Goal: Find specific page/section

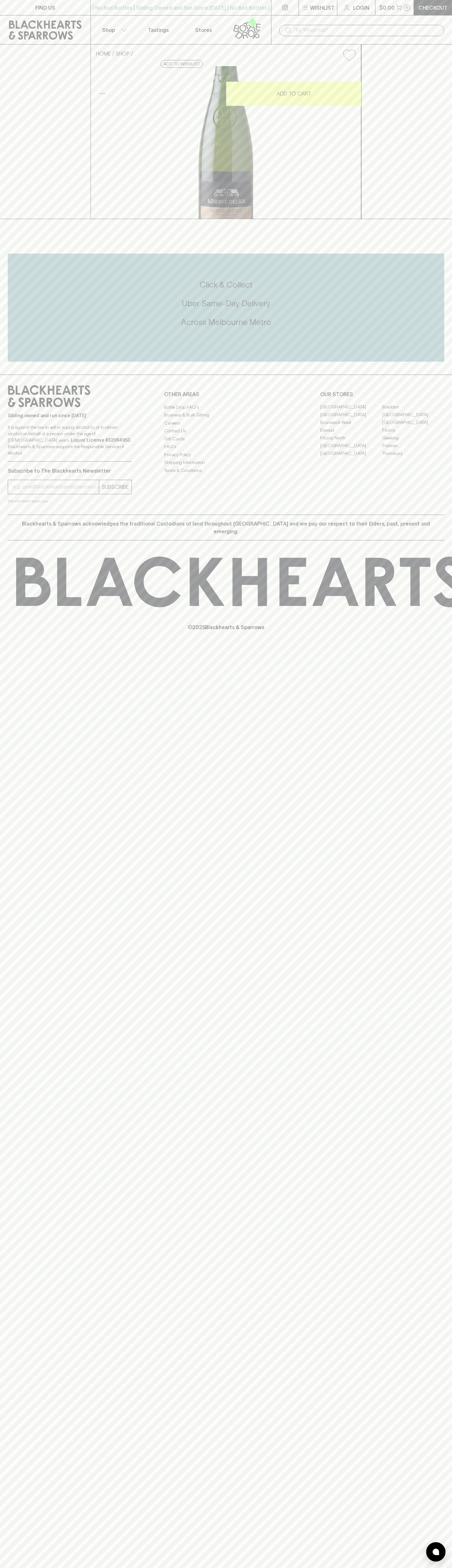
click at [16, 7] on link "FIND US" at bounding box center [45, 7] width 90 height 15
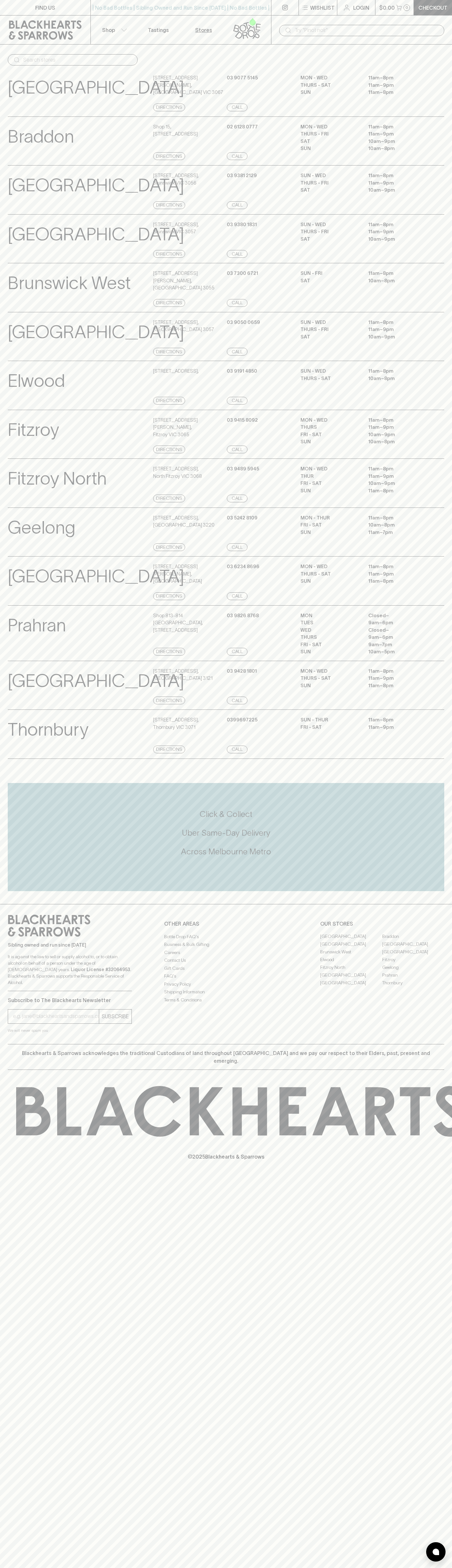
click at [305, 1567] on html "FIND US | No Bad Bottles | Sibling Owned and Run Since [DATE] | No Bad Bottles …" at bounding box center [226, 784] width 452 height 1568
click at [1, 1161] on p "© 2025 Blackhearts & Sparrows" at bounding box center [226, 1148] width 452 height 24
